Goal: Navigation & Orientation: Find specific page/section

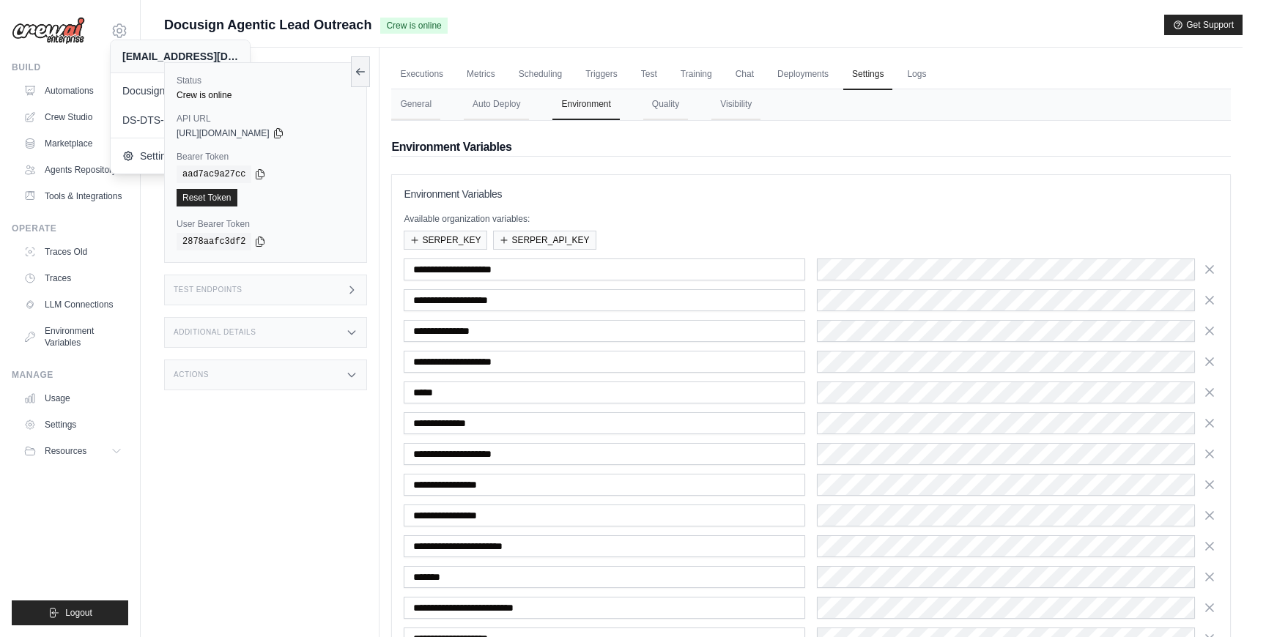
scroll to position [169, 0]
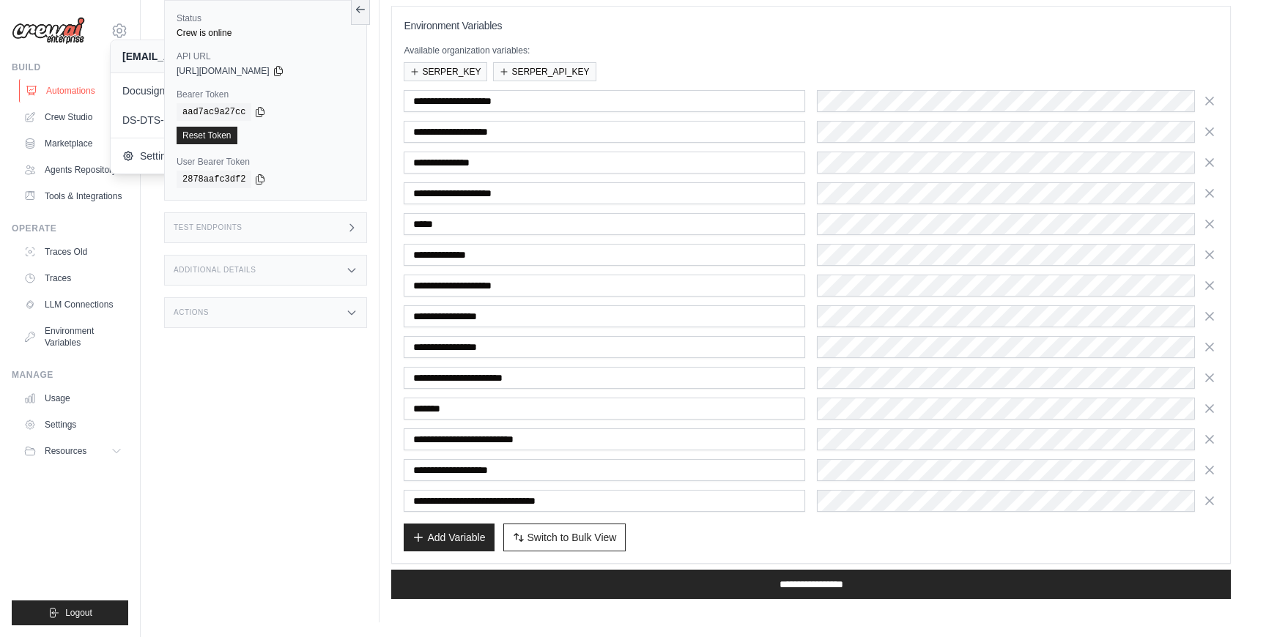
click at [58, 86] on link "Automations" at bounding box center [74, 90] width 111 height 23
click at [121, 34] on icon at bounding box center [120, 31] width 18 height 18
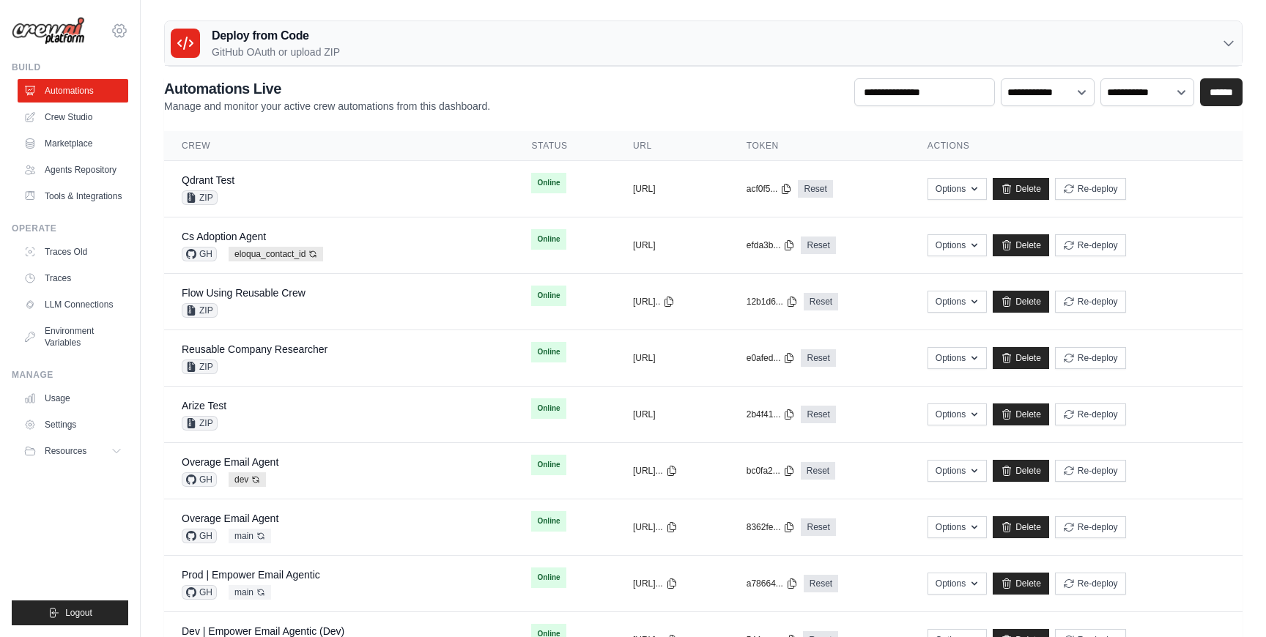
click at [119, 39] on icon at bounding box center [120, 31] width 18 height 18
